Goal: Navigation & Orientation: Find specific page/section

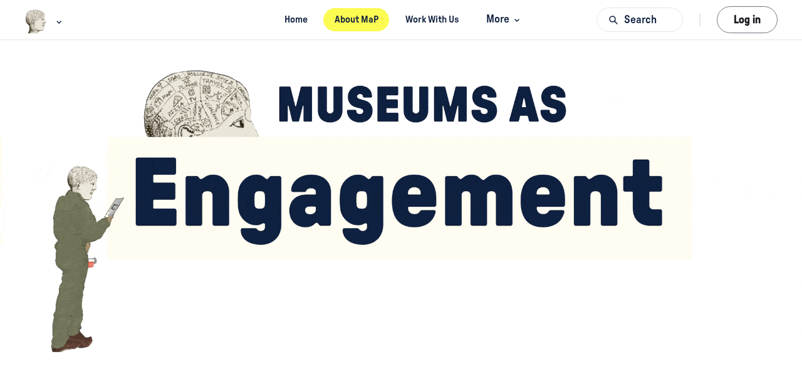
click at [360, 21] on link "About MaP" at bounding box center [356, 19] width 66 height 23
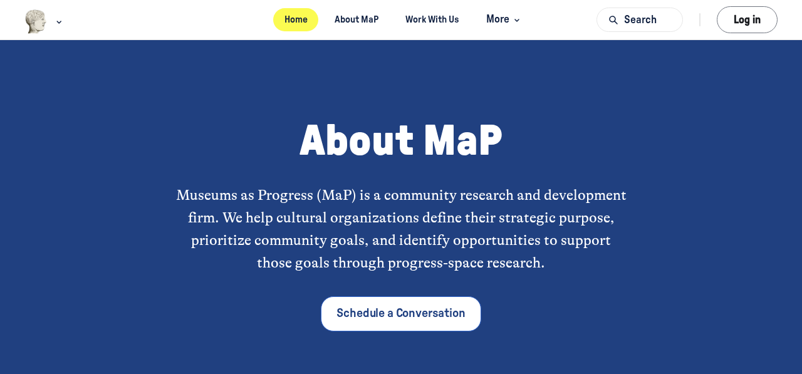
click at [294, 19] on link "Home" at bounding box center [295, 19] width 45 height 23
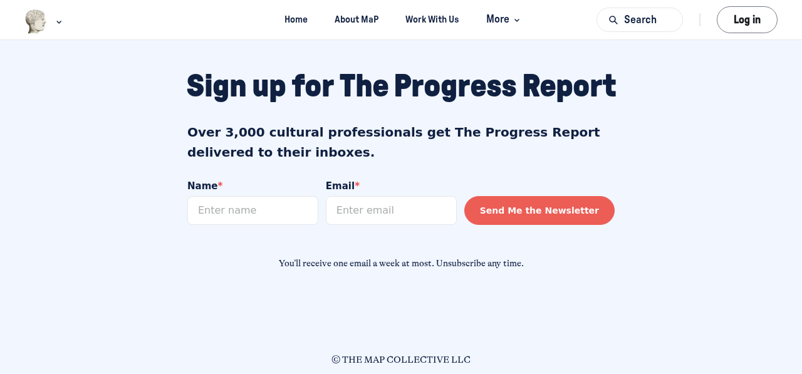
scroll to position [1120, 0]
